Goal: Task Accomplishment & Management: Use online tool/utility

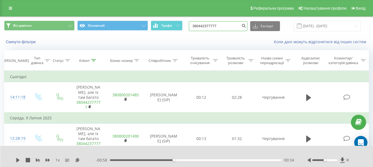
drag, startPoint x: 233, startPoint y: 28, endPoint x: 234, endPoint y: 32, distance: 3.7
click at [233, 32] on div "Всі дзвінки Основний Графік 380442377777 Експорт .csv .xls .xlsx 19.06.2025 - 1…" at bounding box center [186, 26] width 372 height 18
type input "3"
paste input "+380 96 500 4636"
click at [204, 26] on input "+380 96 500 4636" at bounding box center [218, 26] width 58 height 10
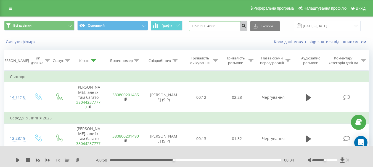
type input "0 96 500 4636"
click at [246, 25] on icon "submit" at bounding box center [243, 24] width 5 height 3
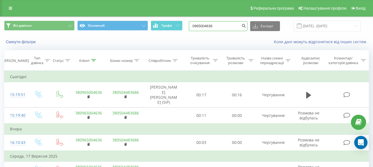
click at [209, 30] on input "0965004636" at bounding box center [218, 26] width 58 height 10
click at [222, 25] on input "0965004636" at bounding box center [218, 26] width 58 height 10
type input "0"
paste input "+380 50 702 6056"
type input "+380 50 702 6056"
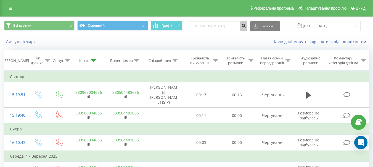
click at [246, 23] on icon "submit" at bounding box center [243, 24] width 5 height 3
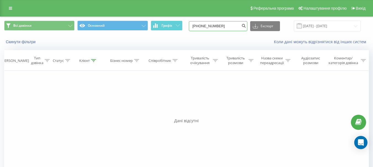
click at [205, 22] on input "[PHONE_NUMBER]" at bounding box center [218, 26] width 58 height 10
click at [203, 26] on input "[PHONE_NUMBER]" at bounding box center [218, 26] width 58 height 10
type input "0507026056"
click at [246, 25] on icon "submit" at bounding box center [243, 24] width 5 height 3
